Goal: Information Seeking & Learning: Compare options

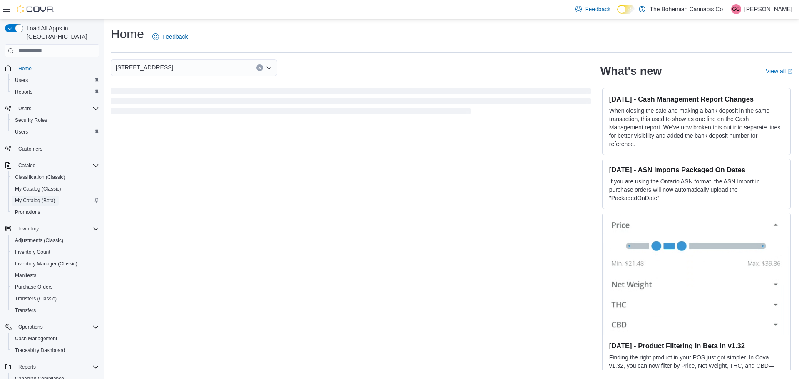
click at [34, 197] on span "My Catalog (Beta)" at bounding box center [35, 200] width 40 height 7
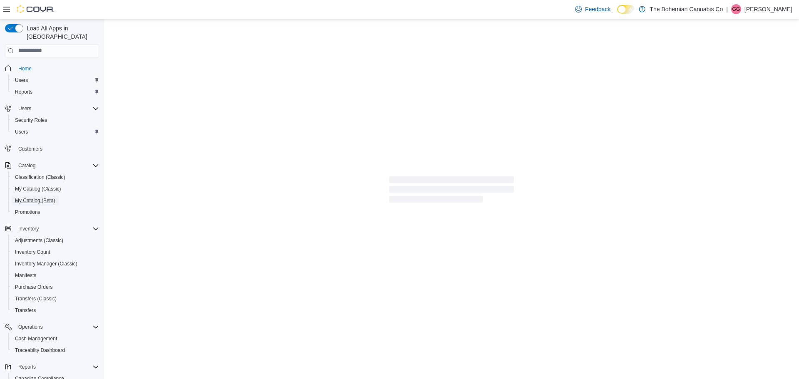
select select "**********"
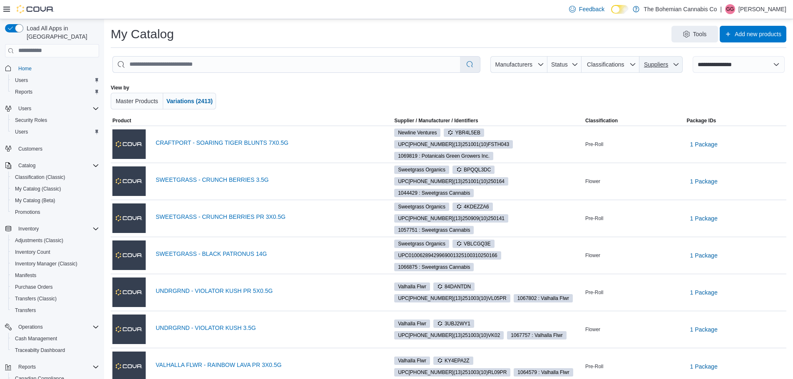
click at [666, 61] on span "Suppliers" at bounding box center [656, 64] width 27 height 8
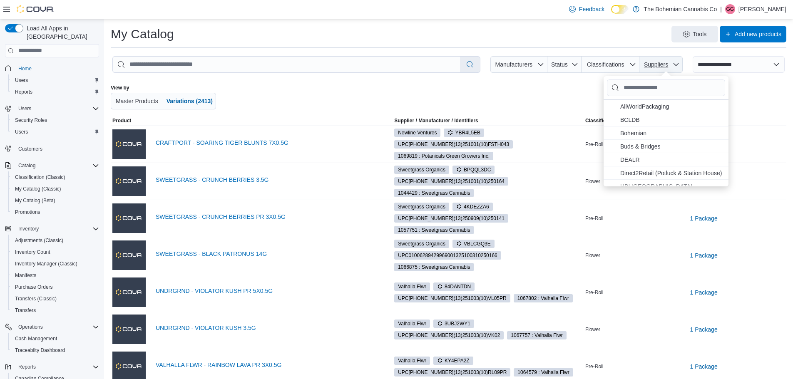
click at [666, 61] on span "Suppliers" at bounding box center [656, 64] width 27 height 8
click at [660, 168] on span "Sweetgrass Cannabis . To check this option, press Enter." at bounding box center [671, 169] width 103 height 10
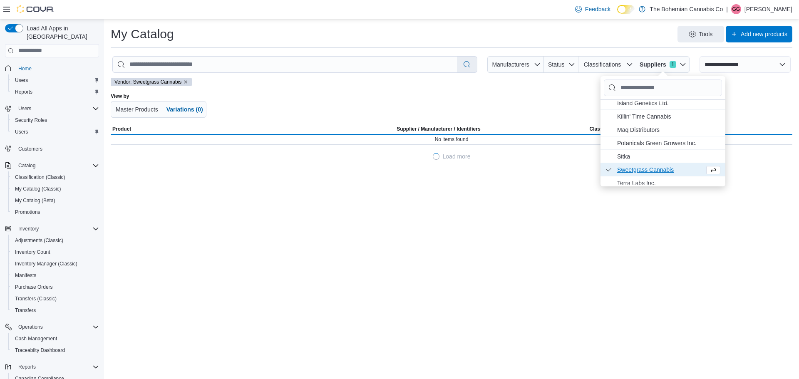
click at [319, 35] on div "Tools Add new products" at bounding box center [487, 34] width 612 height 17
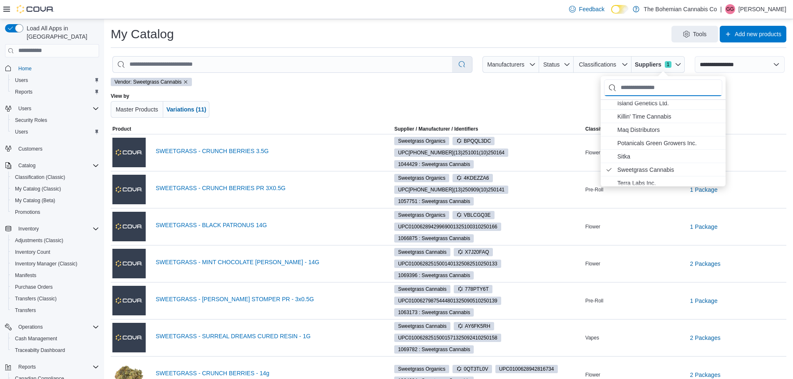
click at [665, 91] on input "Suppliers" at bounding box center [663, 88] width 118 height 17
click at [657, 172] on span "Sweetgrass Cannabis . Checked option. To uncheck this option, press Enter." at bounding box center [669, 169] width 103 height 10
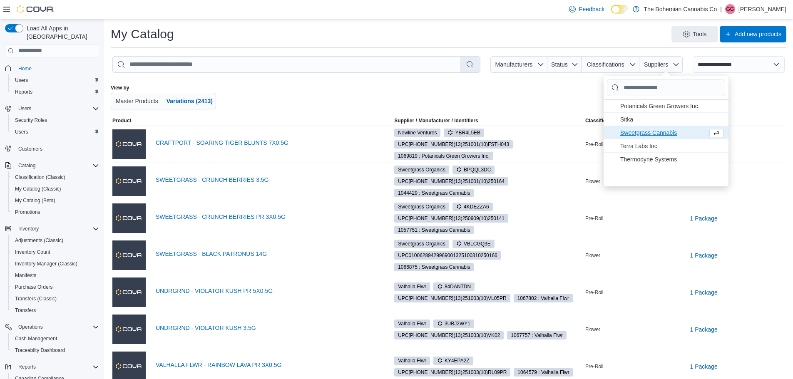
scroll to position [137, 0]
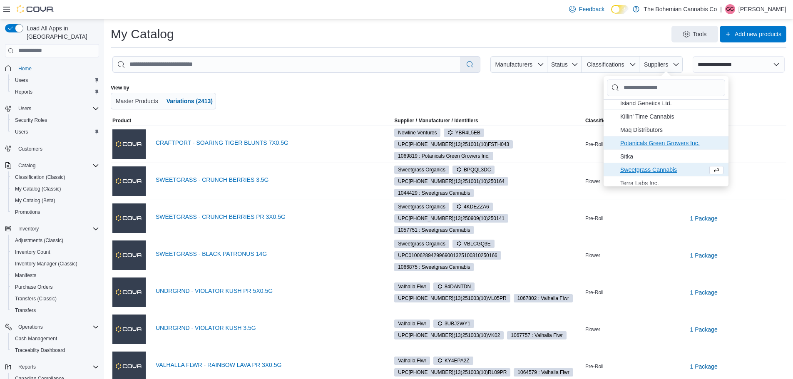
click at [648, 143] on span "Potanicals Green Growers Inc. . To check this option, press Enter." at bounding box center [671, 143] width 103 height 10
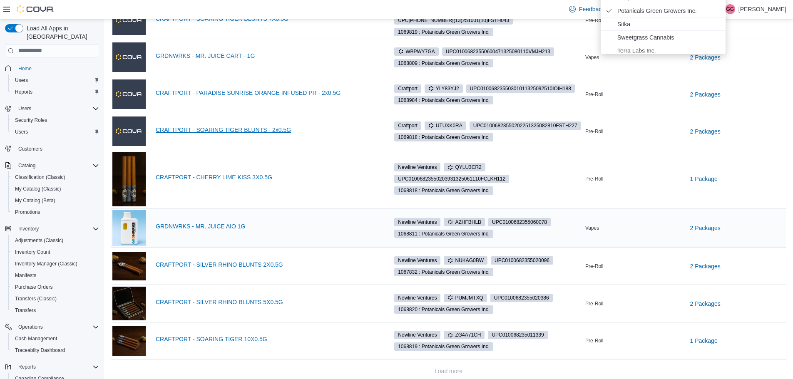
scroll to position [139, 0]
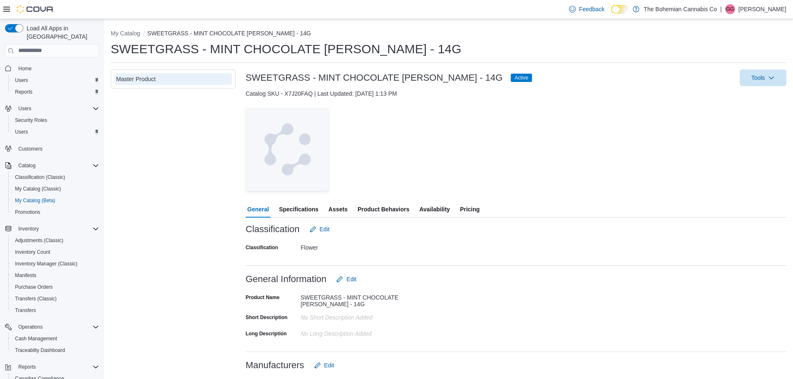
click at [462, 208] on span "Pricing" at bounding box center [470, 209] width 20 height 17
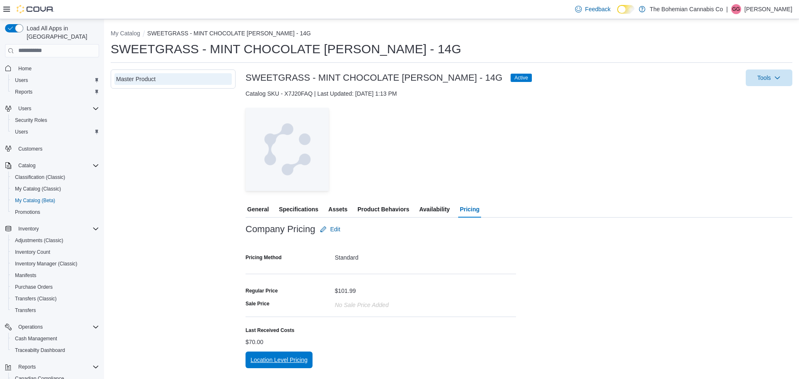
click at [271, 364] on span "Location Level Pricing" at bounding box center [279, 360] width 57 height 8
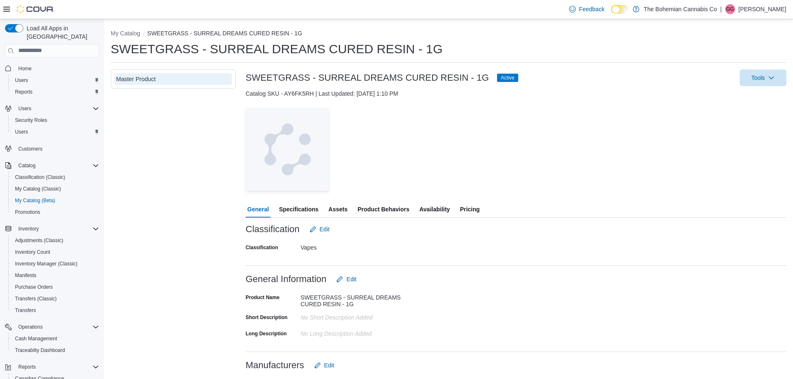
click at [468, 205] on span "Pricing" at bounding box center [470, 209] width 20 height 17
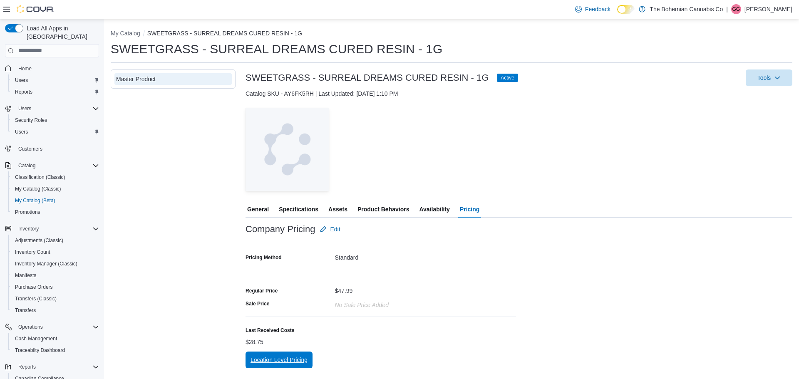
click at [285, 354] on span "Location Level Pricing" at bounding box center [279, 360] width 57 height 17
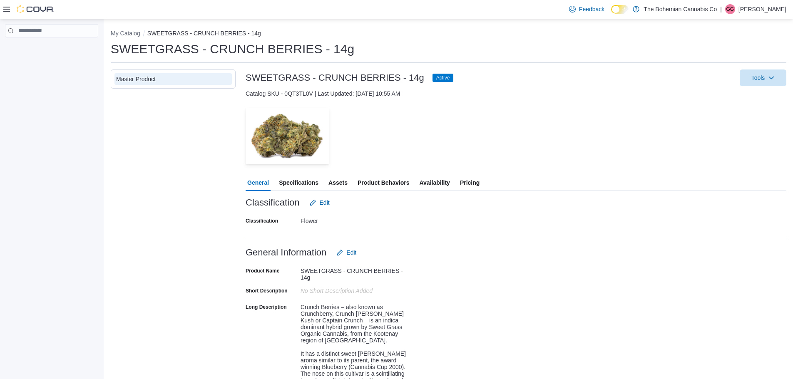
click at [470, 183] on span "Pricing" at bounding box center [470, 182] width 20 height 17
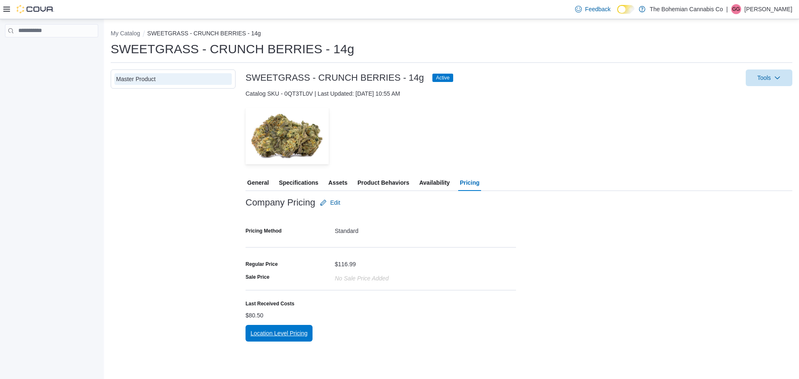
click at [283, 336] on span "Location Level Pricing" at bounding box center [279, 333] width 57 height 8
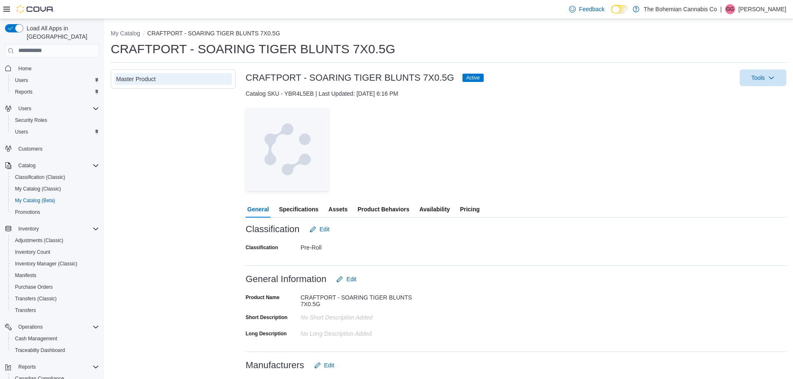
click at [478, 207] on span "Pricing" at bounding box center [470, 209] width 20 height 17
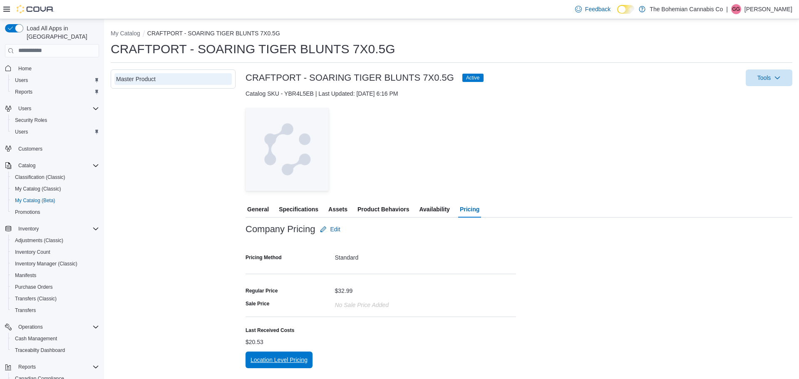
click at [281, 357] on span "Location Level Pricing" at bounding box center [279, 360] width 57 height 8
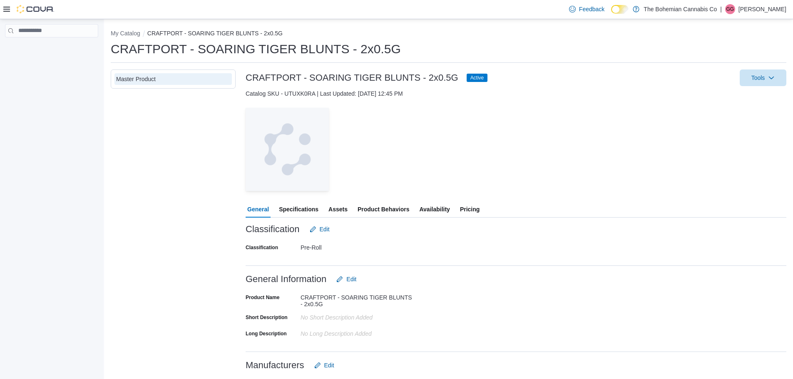
click at [468, 207] on span "Pricing" at bounding box center [470, 209] width 20 height 17
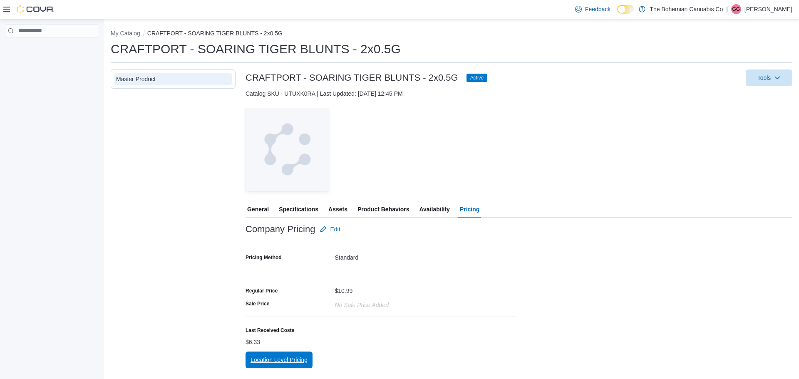
click at [267, 360] on span "Location Level Pricing" at bounding box center [279, 360] width 57 height 8
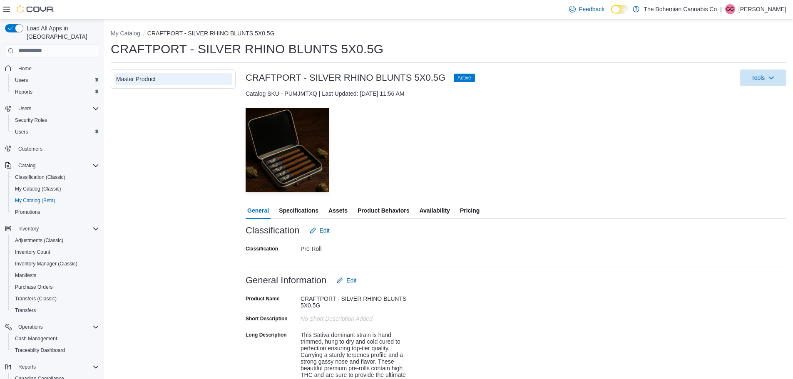
drag, startPoint x: 471, startPoint y: 192, endPoint x: 472, endPoint y: 211, distance: 19.2
click at [471, 192] on div "— Click to open this image in fullscreen mode" at bounding box center [516, 150] width 541 height 85
click at [473, 212] on span "Pricing" at bounding box center [470, 210] width 20 height 17
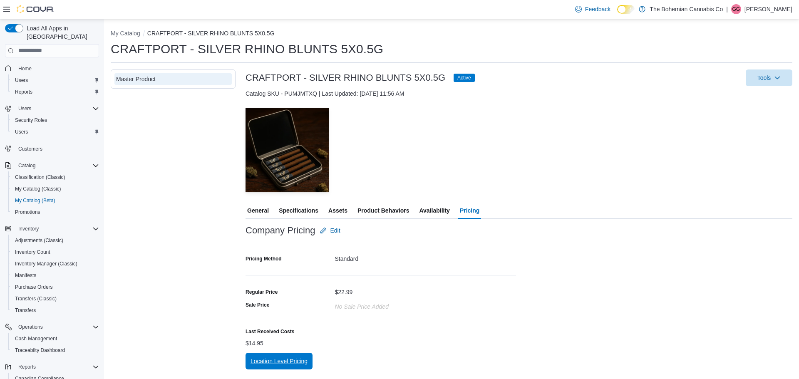
click at [278, 365] on span "Location Level Pricing" at bounding box center [279, 361] width 57 height 8
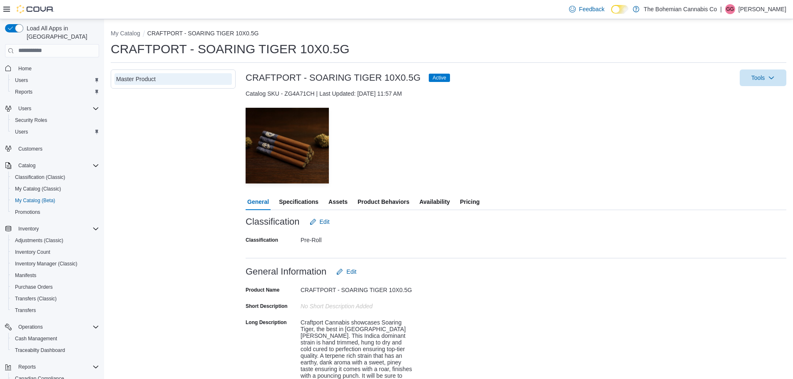
click at [476, 204] on span "Pricing" at bounding box center [470, 202] width 20 height 17
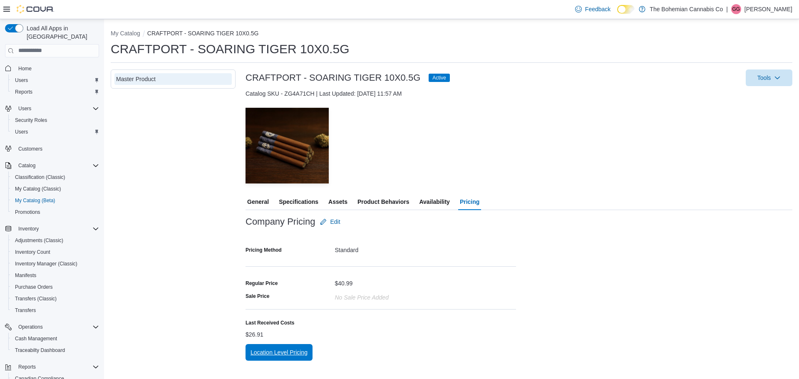
click at [278, 349] on span "Location Level Pricing" at bounding box center [279, 353] width 57 height 8
